Goal: Information Seeking & Learning: Check status

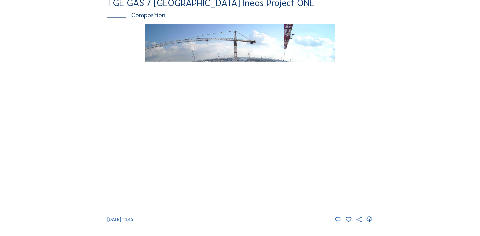
scroll to position [683, 0]
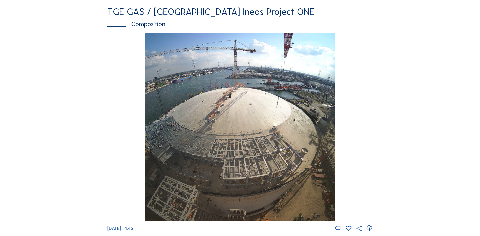
click at [142, 27] on div "Composition" at bounding box center [239, 24] width 265 height 6
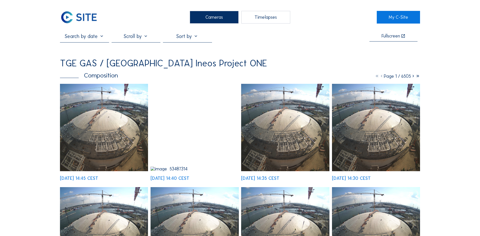
click at [142, 38] on div at bounding box center [136, 37] width 49 height 9
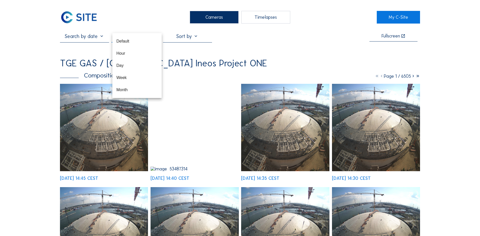
click at [145, 23] on div "Cameras Timelapses" at bounding box center [239, 17] width 273 height 13
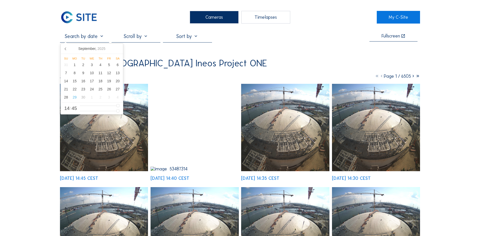
click at [88, 39] on input "text" at bounding box center [84, 36] width 49 height 6
click at [67, 99] on div "28" at bounding box center [66, 97] width 9 height 8
type input "[DATE] 14:45"
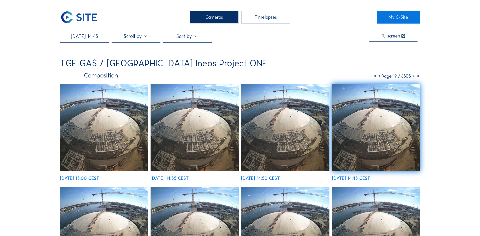
click at [361, 179] on div "[DATE] 14:45 CEST" at bounding box center [351, 178] width 38 height 5
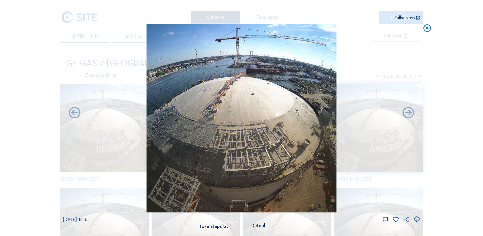
click at [417, 220] on icon at bounding box center [417, 219] width 7 height 8
click at [429, 30] on icon at bounding box center [427, 28] width 9 height 9
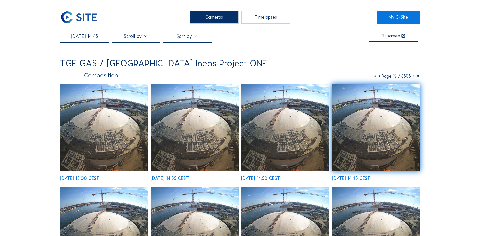
click at [211, 17] on div "Cameras" at bounding box center [214, 17] width 49 height 13
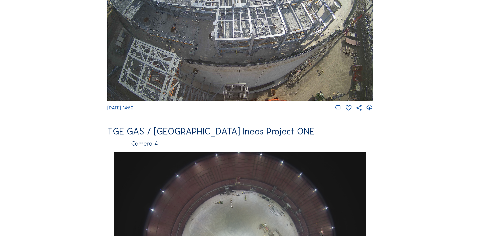
scroll to position [354, 0]
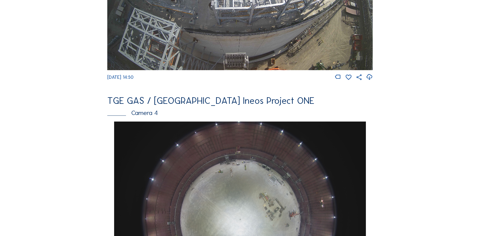
click at [145, 116] on div "Camera 4" at bounding box center [239, 112] width 265 height 6
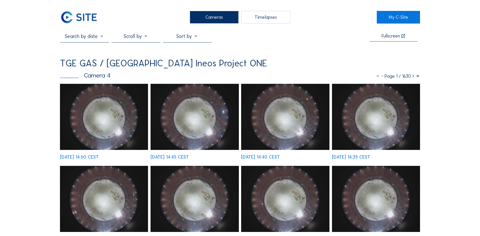
click at [87, 37] on input "text" at bounding box center [84, 36] width 49 height 6
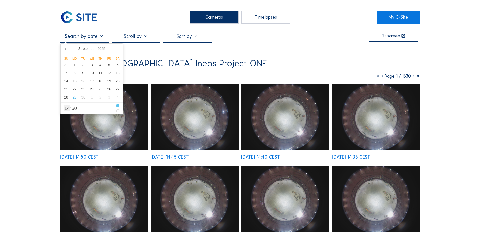
type input "13"
type input "[DATE] 12:50"
type input "12"
type input "[DATE] 11:50"
type input "11"
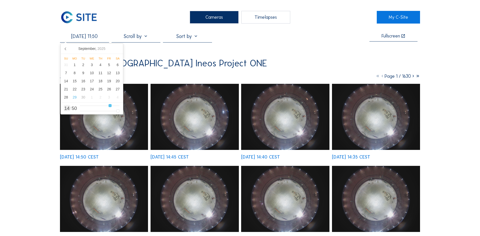
type input "[DATE] 10:50"
type input "10"
type input "[DATE] 09:50"
type input "9"
type input "[DATE] 08:50"
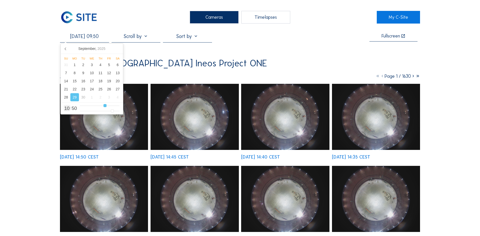
type input "8"
type input "[DATE] 07:50"
type input "7"
type input "[DATE] 06:50"
type input "6"
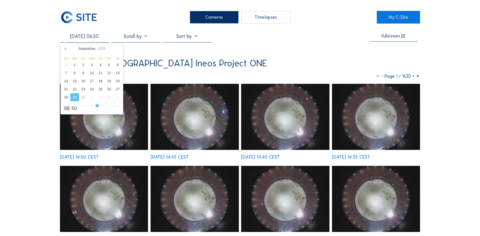
type input "[DATE] 05:50"
type input "5"
type input "[DATE] 04:50"
type input "4"
type input "[DATE] 05:50"
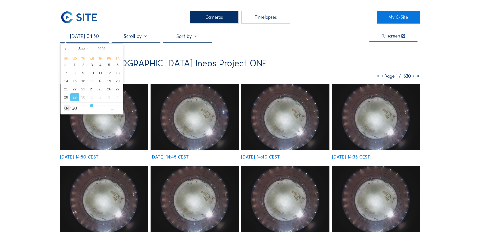
type input "5"
type input "[DATE] 06:50"
type input "6"
type input "[DATE] 07:50"
type input "7"
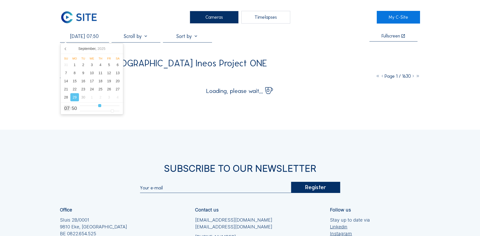
type input "[DATE] 06:50"
drag, startPoint x: 118, startPoint y: 105, endPoint x: 97, endPoint y: 106, distance: 21.7
type input "6"
click at [97, 106] on input "range" at bounding box center [99, 105] width 39 height 4
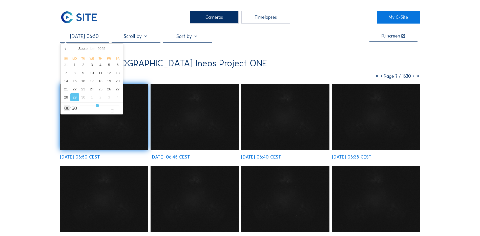
type input "[DATE] 05:50"
type input "5"
type input "[DATE] 06:50"
type input "6"
type input "[DATE] 07:50"
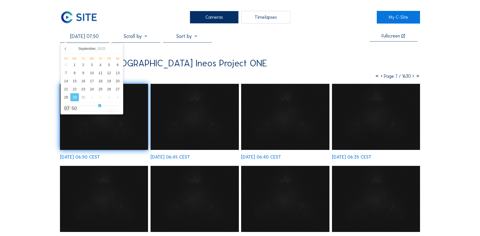
type input "7"
click at [99, 106] on input "range" at bounding box center [99, 105] width 39 height 4
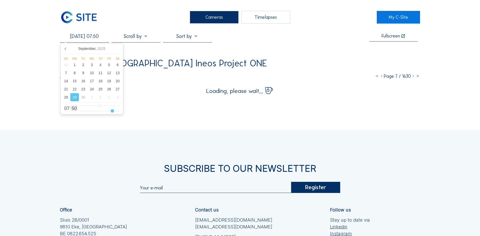
type input "[DATE] 07:48"
type input "48"
type input "[DATE] 07:47"
type input "47"
type input "[DATE] 07:46"
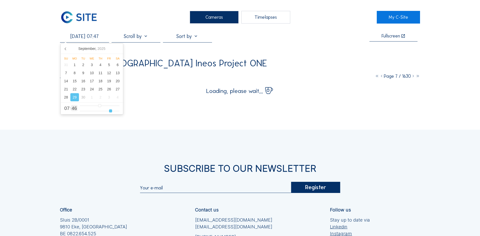
type input "46"
type input "[DATE] 07:45"
type input "45"
type input "[DATE] 07:44"
type input "44"
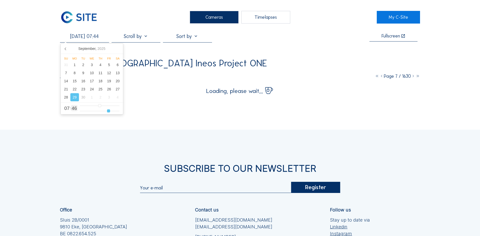
type input "[DATE] 07:43"
type input "43"
type input "[DATE] 07:41"
type input "41"
type input "[DATE] 07:40"
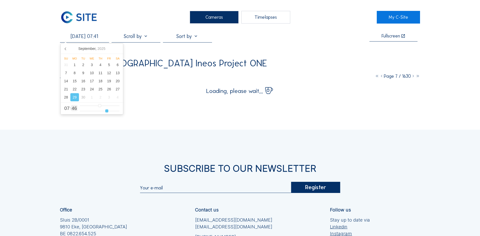
type input "40"
type input "[DATE] 07:39"
type input "39"
type input "[DATE] 07:38"
type input "38"
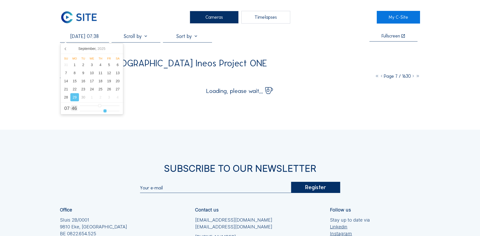
type input "[DATE] 07:37"
type input "37"
type input "[DATE] 07:36"
type input "36"
type input "[DATE] 07:35"
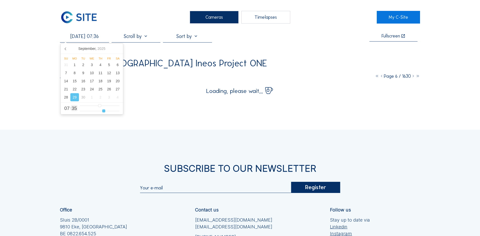
type input "35"
type input "[DATE] 07:34"
type input "34"
type input "[DATE] 07:33"
type input "33"
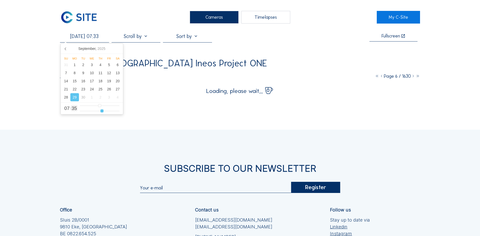
type input "[DATE] 07:32"
type input "32"
type input "[DATE] 07:31"
type input "31"
type input "[DATE] 07:30"
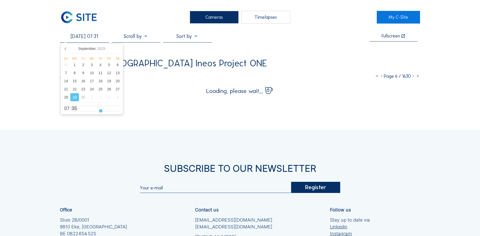
type input "30"
type input "[DATE] 07:28"
type input "28"
type input "[DATE] 07:27"
type input "27"
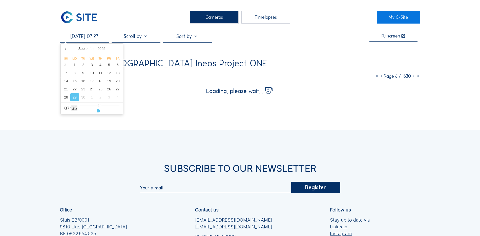
type input "[DATE] 07:26"
type input "26"
type input "[DATE] 07:25"
type input "25"
type input "[DATE] 07:24"
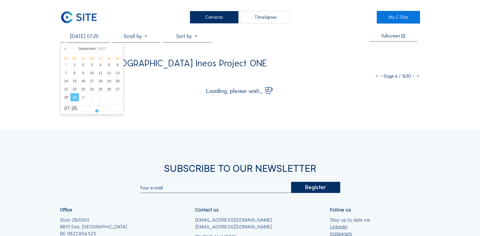
type input "24"
type input "[DATE] 07:23"
type input "23"
type input "[DATE] 07:22"
type input "22"
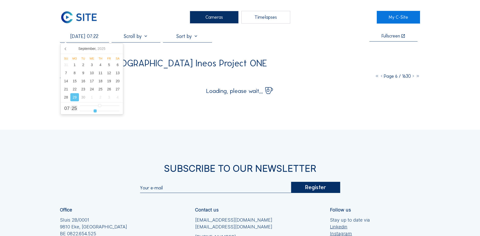
type input "[DATE] 07:21"
type input "21"
type input "[DATE] 07:20"
type input "20"
type input "[DATE] 07:19"
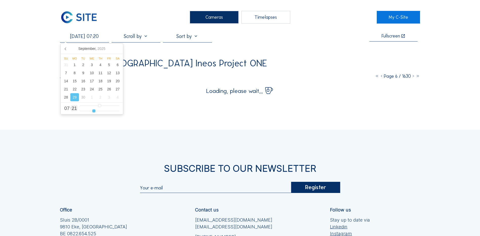
type input "19"
type input "[DATE] 07:18"
type input "18"
type input "[DATE] 07:17"
type input "17"
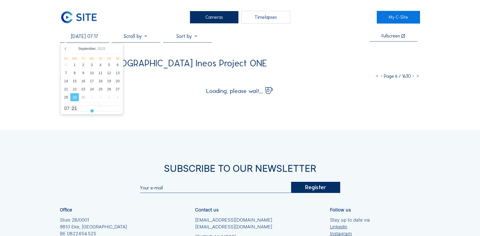
type input "[DATE] 07:16"
type input "16"
type input "[DATE] 07:15"
type input "15"
type input "[DATE] 07:14"
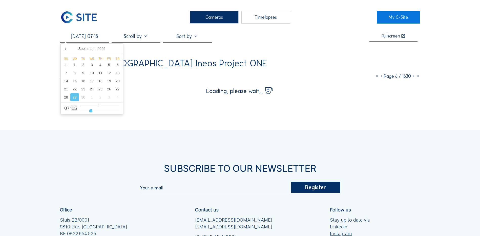
type input "14"
type input "[DATE] 07:13"
type input "13"
type input "[DATE] 07:12"
type input "12"
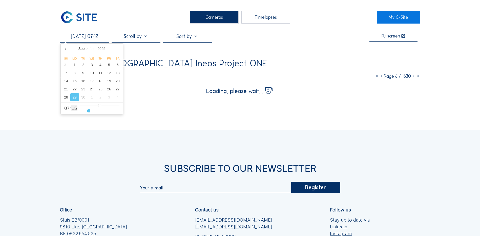
type input "[DATE] 07:11"
type input "11"
type input "[DATE] 07:10"
type input "10"
type input "[DATE] 07:09"
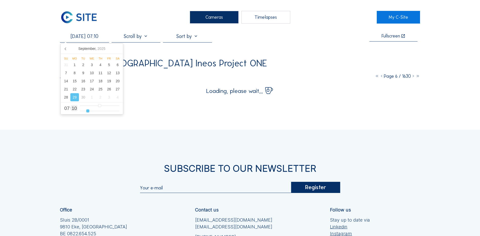
type input "9"
type input "[DATE] 07:08"
type input "8"
type input "[DATE] 07:07"
type input "7"
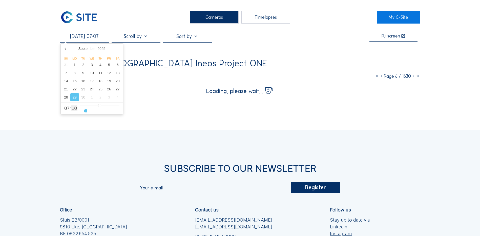
type input "[DATE] 07:06"
type input "6"
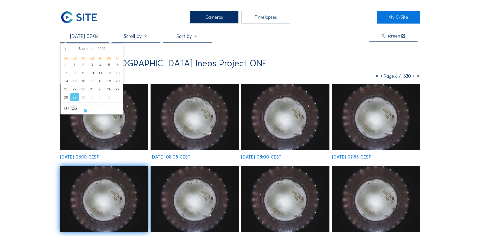
type input "[DATE] 07:05"
drag, startPoint x: 112, startPoint y: 112, endPoint x: 84, endPoint y: 112, distance: 27.6
type input "5"
click at [84, 112] on input "range" at bounding box center [99, 111] width 39 height 4
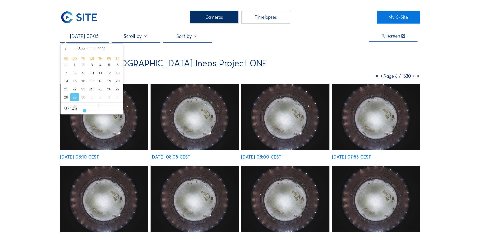
type input "[DATE] 07:04"
type input "4"
type input "[DATE] 07:03"
type input "3"
type input "[DATE] 07:02"
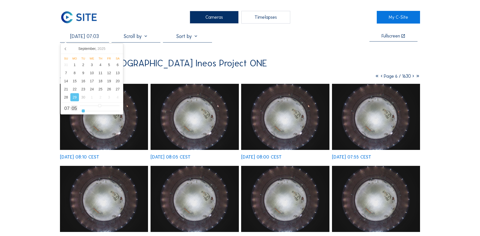
type input "2"
type input "[DATE] 07:01"
type input "1"
type input "[DATE] 07:00"
drag, startPoint x: 84, startPoint y: 112, endPoint x: 81, endPoint y: 112, distance: 3.5
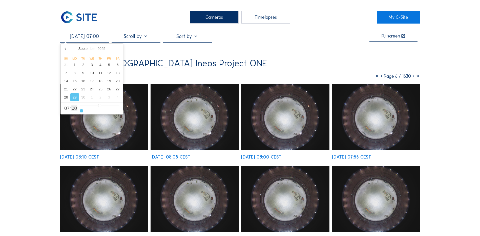
type input "0"
click at [81, 112] on input "range" at bounding box center [99, 111] width 39 height 4
type input "[DATE] 06:00"
drag, startPoint x: 100, startPoint y: 106, endPoint x: 96, endPoint y: 106, distance: 3.3
type input "6"
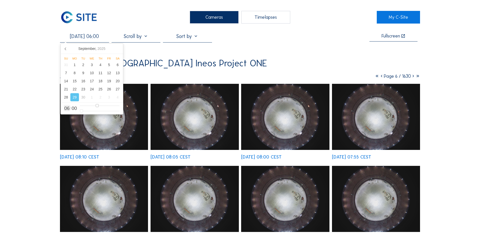
click at [96, 106] on input "range" at bounding box center [99, 105] width 39 height 4
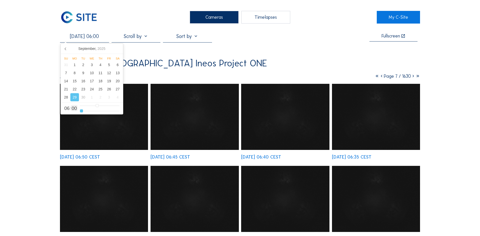
type input "[DATE] 06:01"
type input "1"
type input "[DATE] 06:02"
type input "2"
type input "[DATE] 06:03"
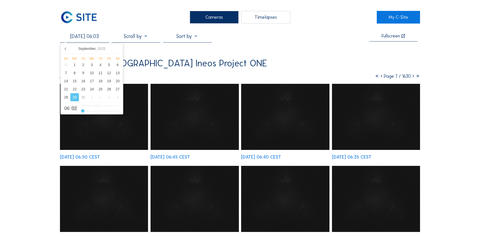
type input "3"
type input "[DATE] 06:04"
type input "4"
type input "[DATE] 06:05"
type input "5"
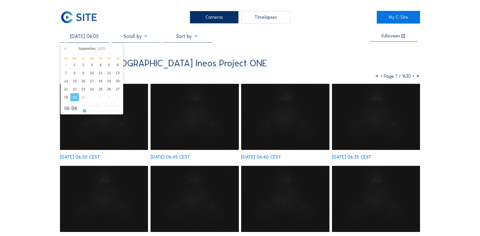
type input "[DATE] 06:06"
type input "6"
type input "[DATE] 06:07"
type input "7"
type input "[DATE] 06:08"
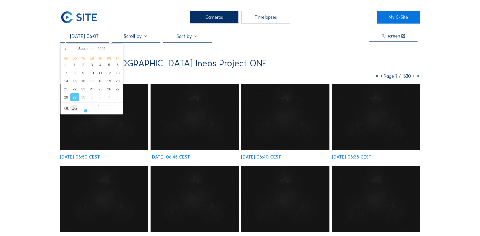
type input "8"
type input "[DATE] 06:09"
type input "9"
type input "[DATE] 06:10"
type input "10"
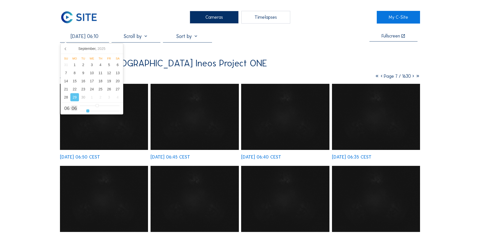
type input "[DATE] 06:11"
type input "11"
type input "[DATE] 06:12"
type input "12"
type input "[DATE] 06:13"
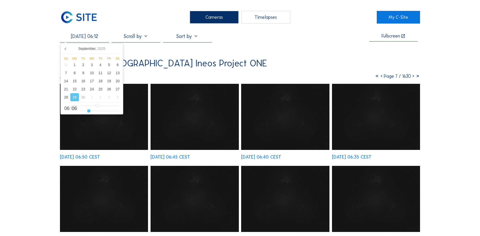
type input "13"
type input "[DATE] 06:14"
type input "14"
type input "[DATE] 06:15"
type input "15"
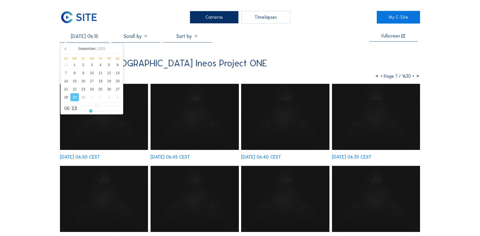
type input "[DATE] 06:16"
type input "16"
type input "[DATE] 06:17"
type input "17"
type input "[DATE] 06:18"
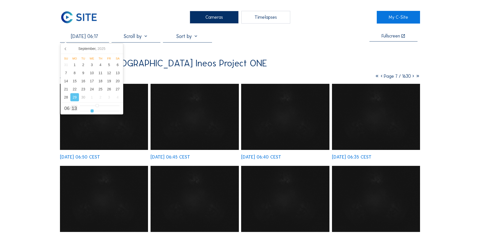
type input "18"
type input "[DATE] 06:19"
type input "19"
type input "[DATE] 06:21"
type input "21"
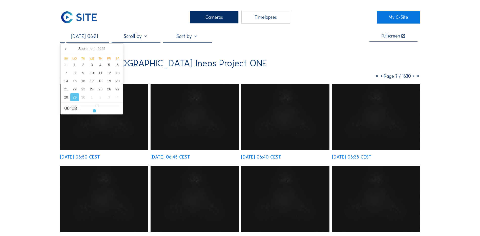
type input "[DATE] 06:22"
type input "22"
type input "[DATE] 06:23"
type input "23"
type input "[DATE] 06:24"
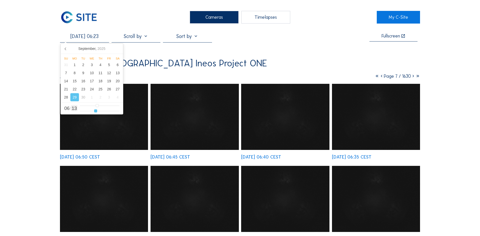
type input "24"
type input "[DATE] 06:26"
type input "26"
type input "[DATE] 06:28"
type input "28"
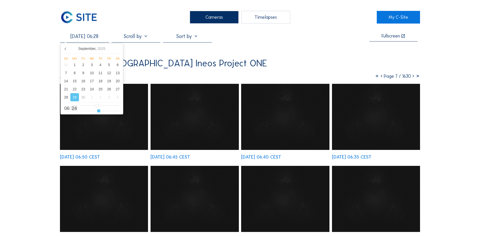
type input "[DATE] 06:32"
type input "32"
type input "[DATE] 06:36"
type input "36"
type input "[DATE] 06:39"
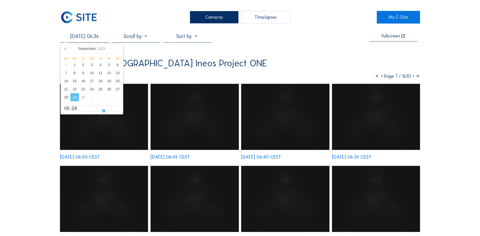
type input "39"
type input "[DATE] 06:40"
type input "40"
type input "[DATE] 06:41"
type input "41"
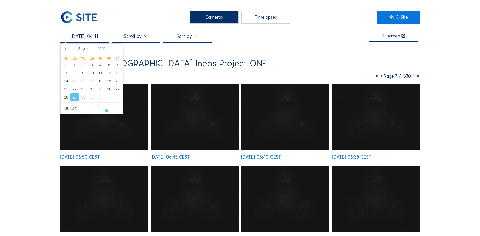
type input "[DATE] 06:42"
type input "42"
type input "[DATE] 06:43"
type input "43"
type input "[DATE] 06:44"
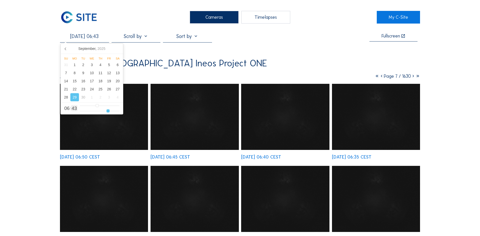
type input "44"
type input "[DATE] 06:46"
type input "46"
type input "[DATE] 06:47"
type input "47"
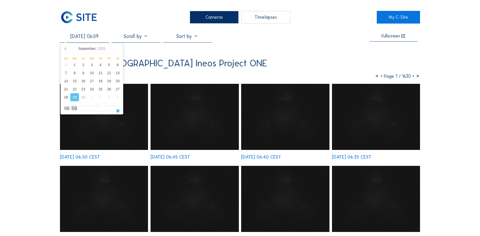
drag, startPoint x: 81, startPoint y: 112, endPoint x: 123, endPoint y: 113, distance: 42.0
click at [119, 113] on input "range" at bounding box center [99, 111] width 39 height 4
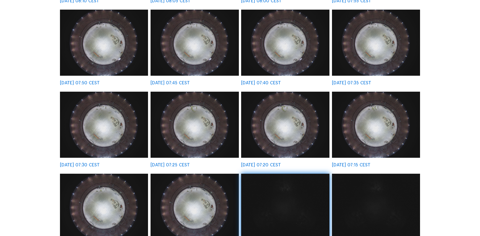
scroll to position [228, 0]
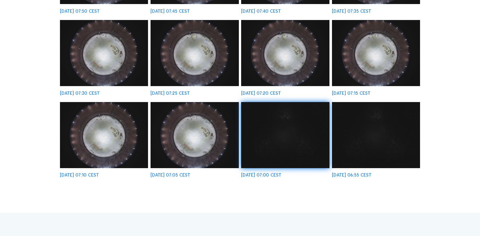
click at [190, 175] on div "[DATE] 07:05 CEST" at bounding box center [170, 174] width 40 height 5
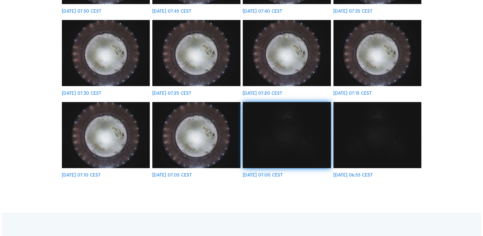
scroll to position [228, 0]
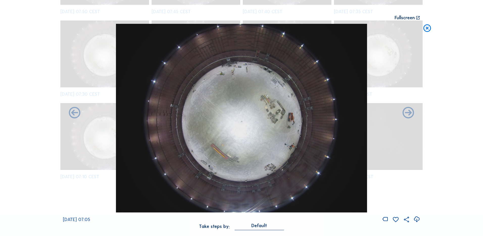
click at [415, 219] on icon at bounding box center [417, 219] width 7 height 8
